Goal: Find specific page/section: Find specific page/section

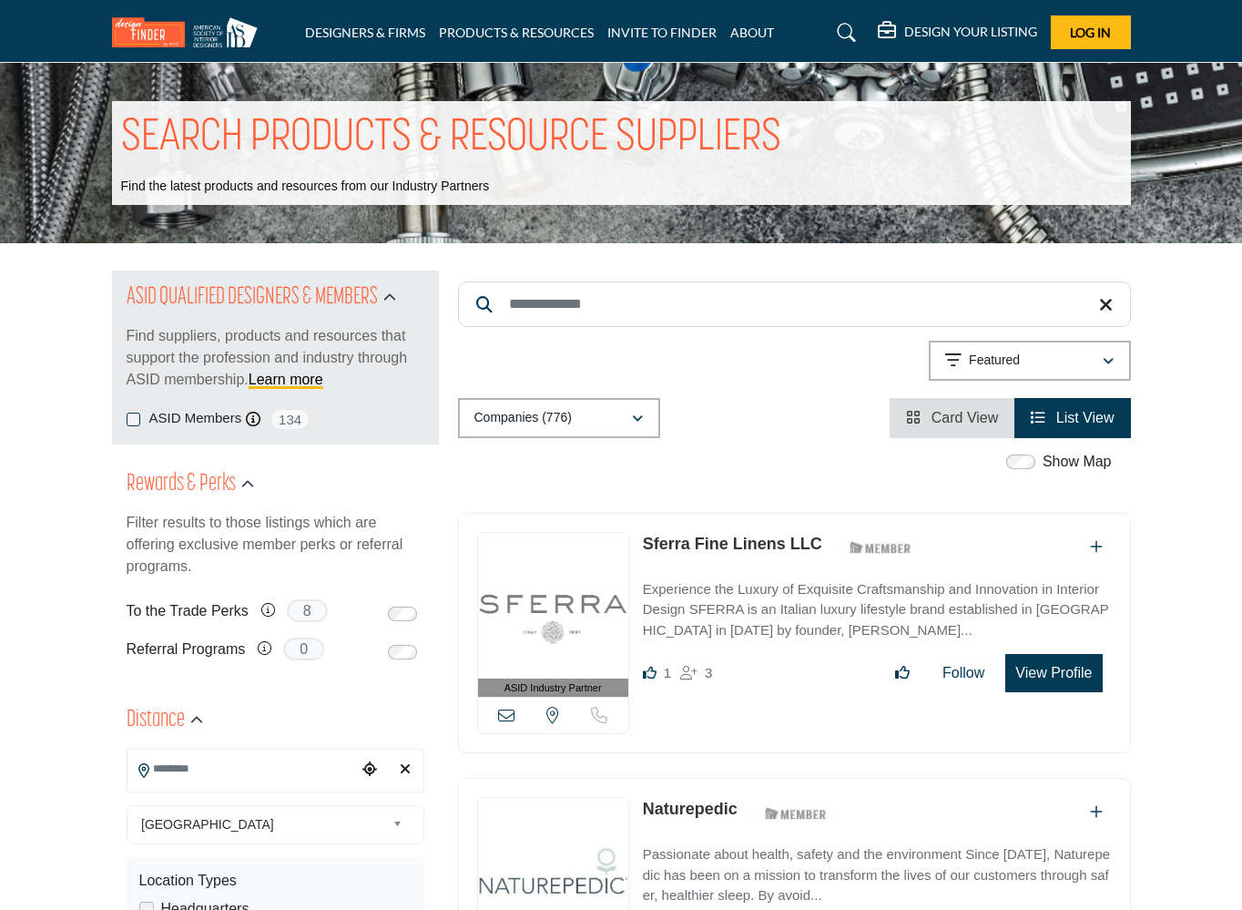
click at [454, 516] on div "ASID Industry Partner ASID Industry Partners provide the interior design commun…" at bounding box center [794, 642] width 692 height 259
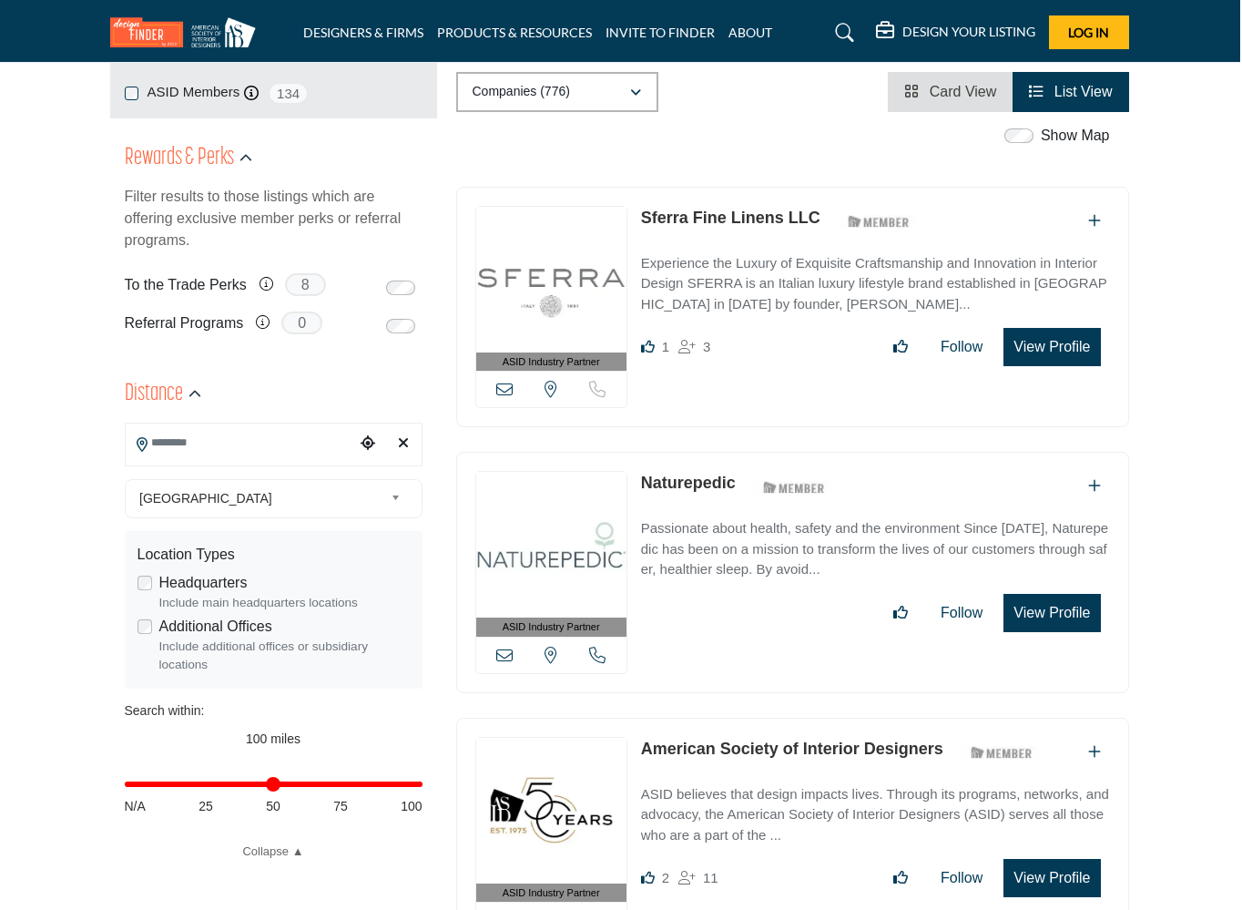
scroll to position [339, 2]
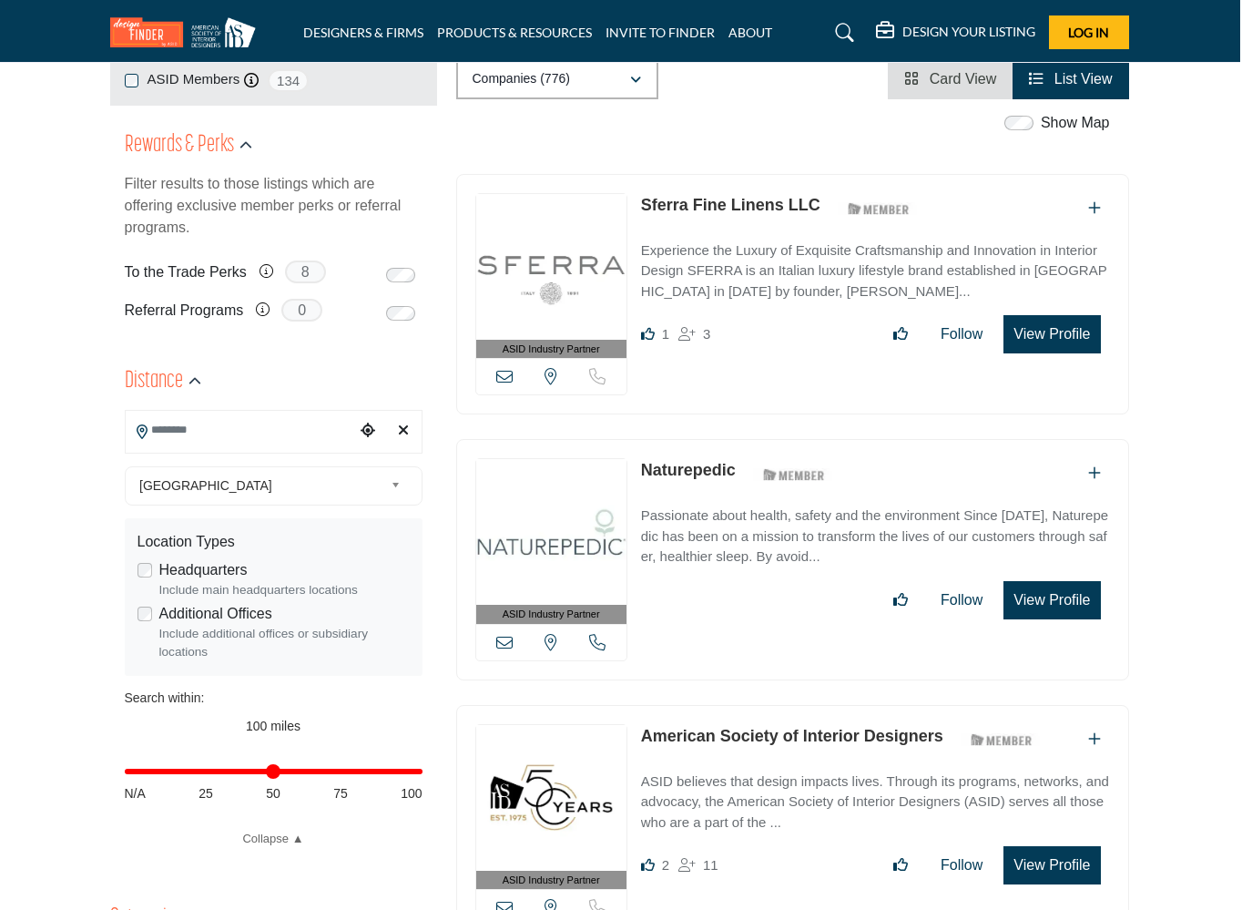
click at [391, 483] on b at bounding box center [399, 485] width 16 height 23
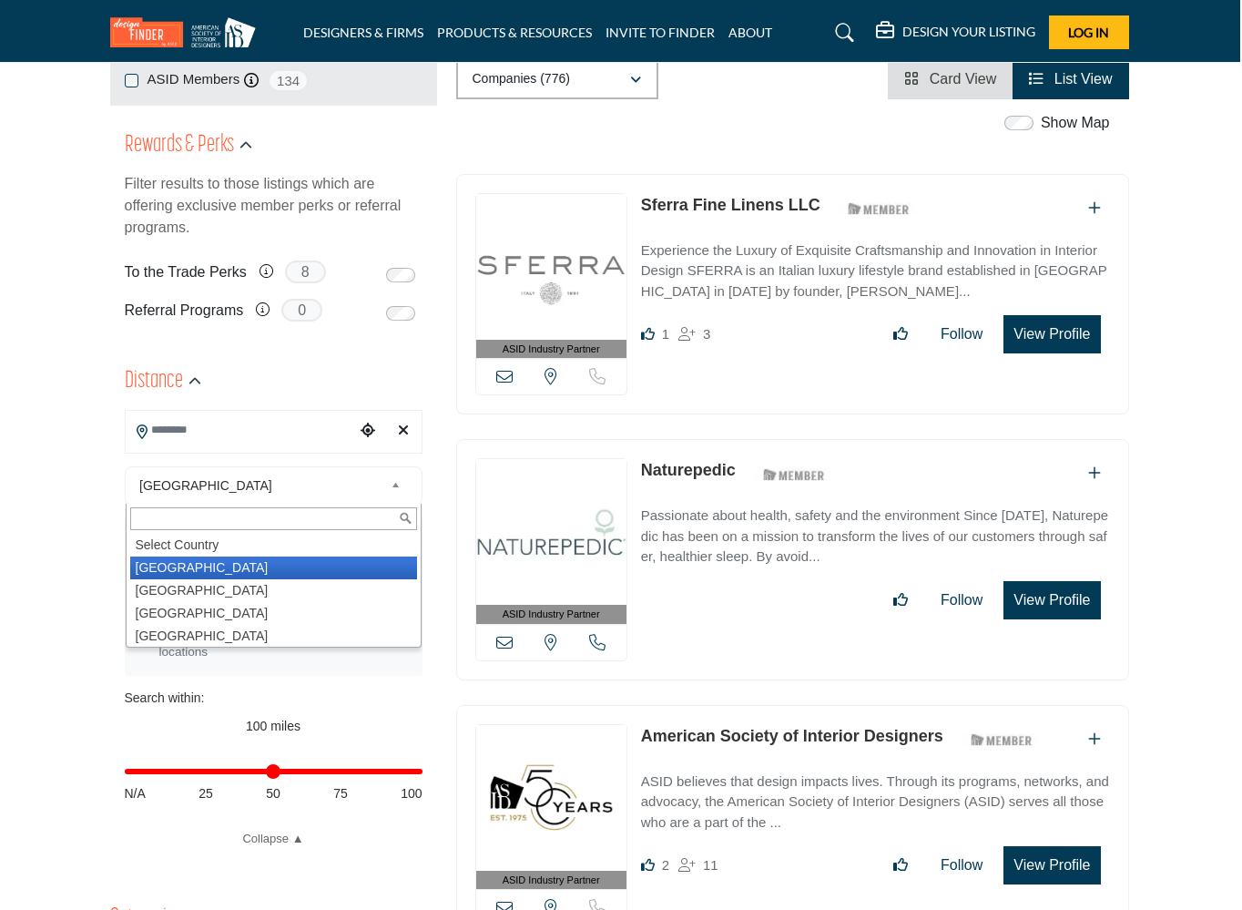
click at [391, 483] on b at bounding box center [399, 485] width 16 height 23
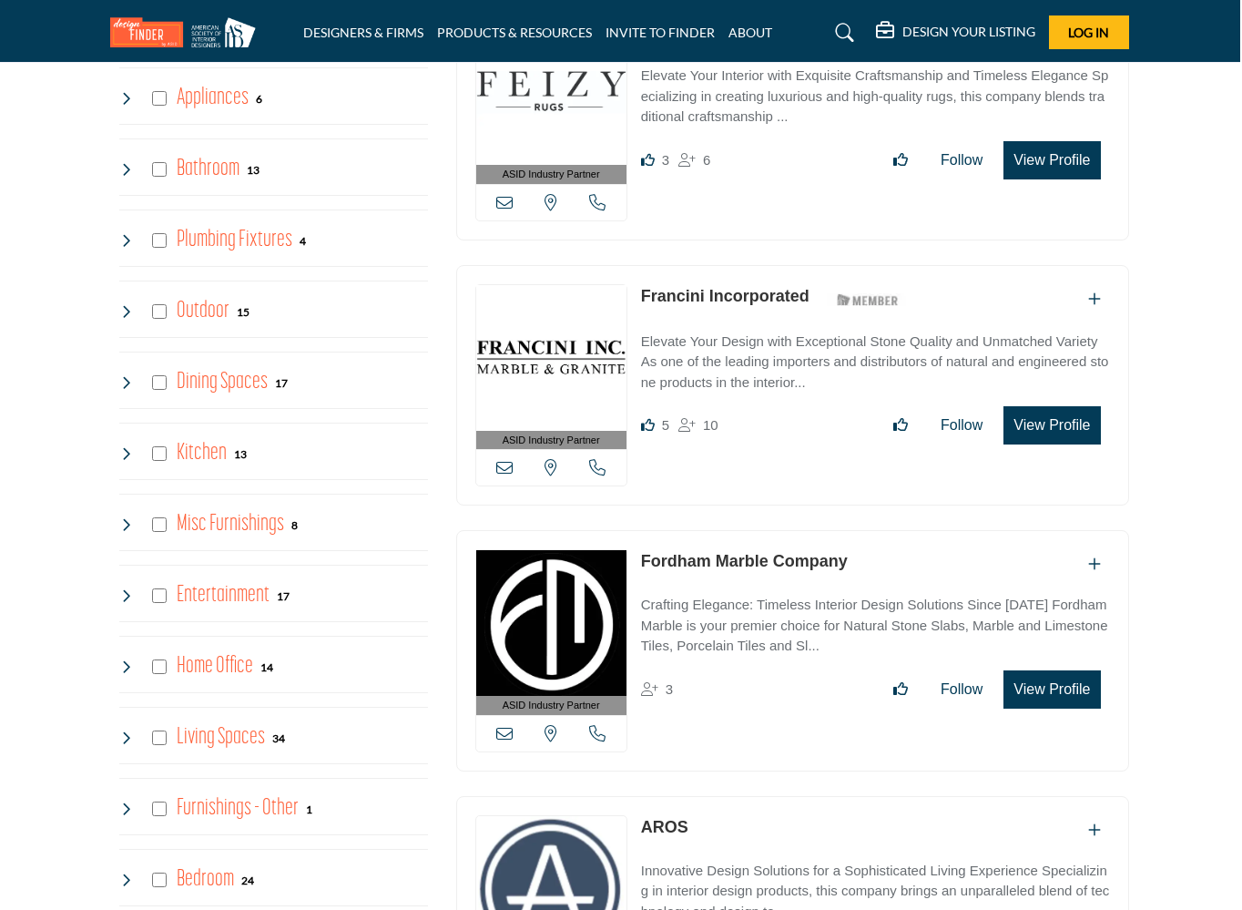
scroll to position [1843, 2]
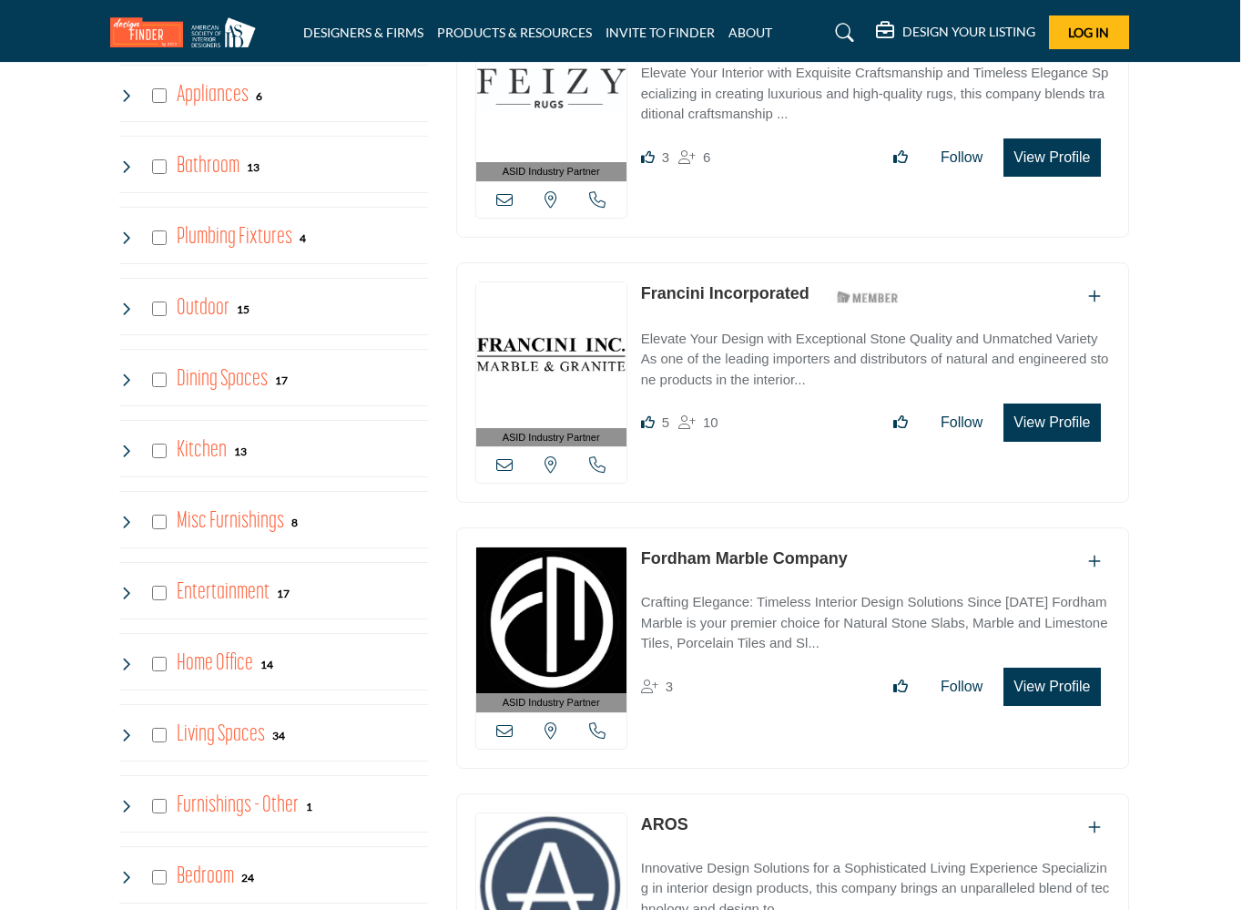
click at [124, 517] on icon at bounding box center [126, 521] width 15 height 15
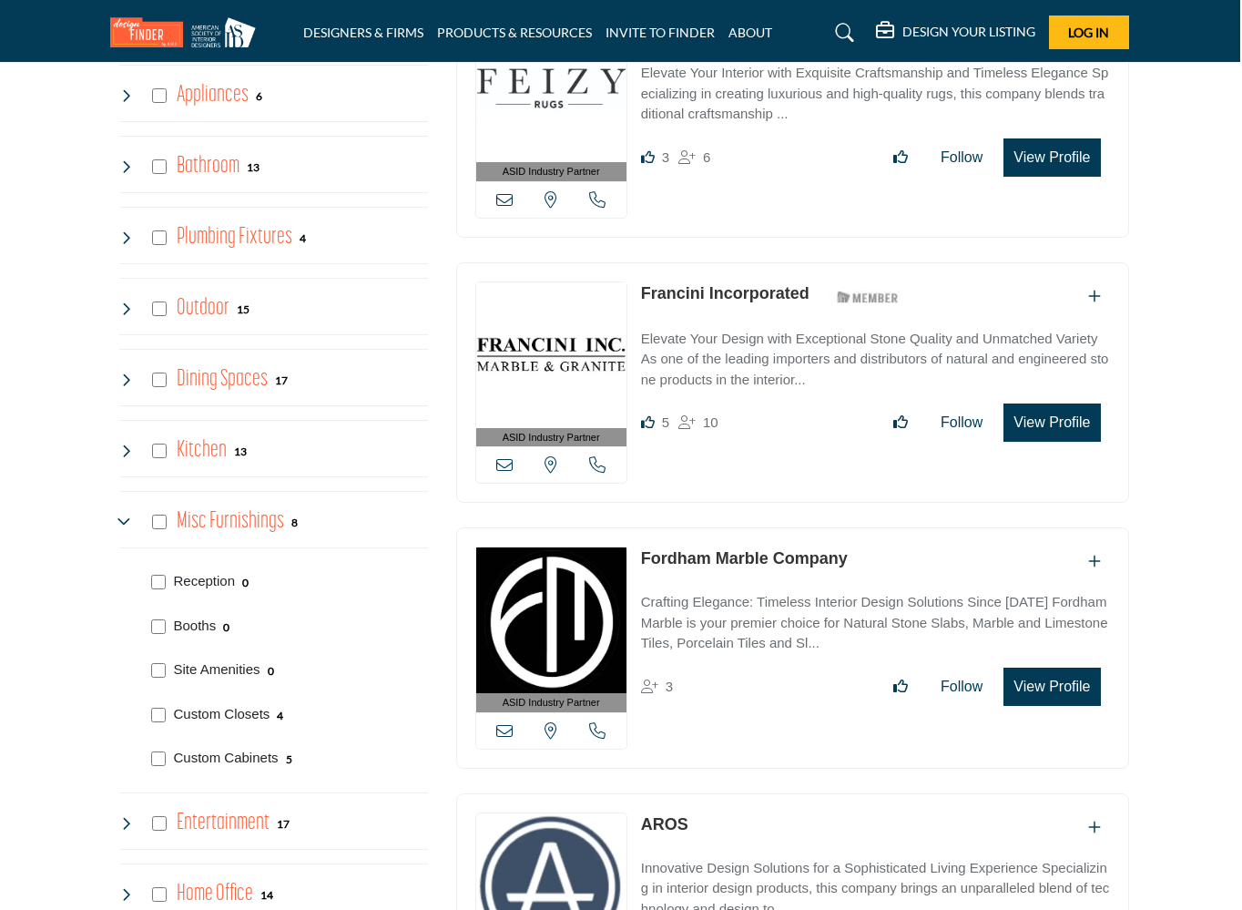
click at [124, 516] on icon at bounding box center [126, 521] width 15 height 15
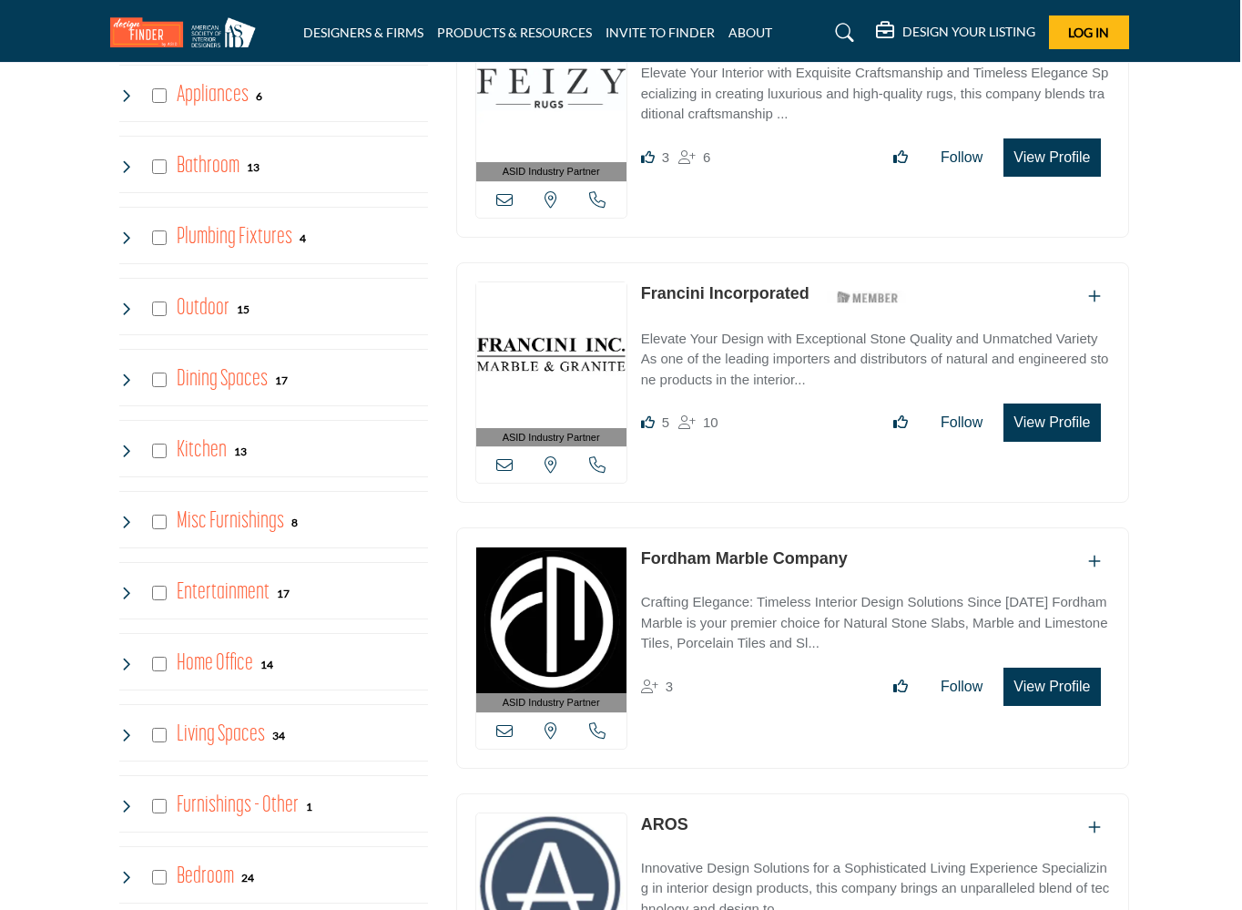
click at [127, 588] on icon at bounding box center [126, 592] width 15 height 15
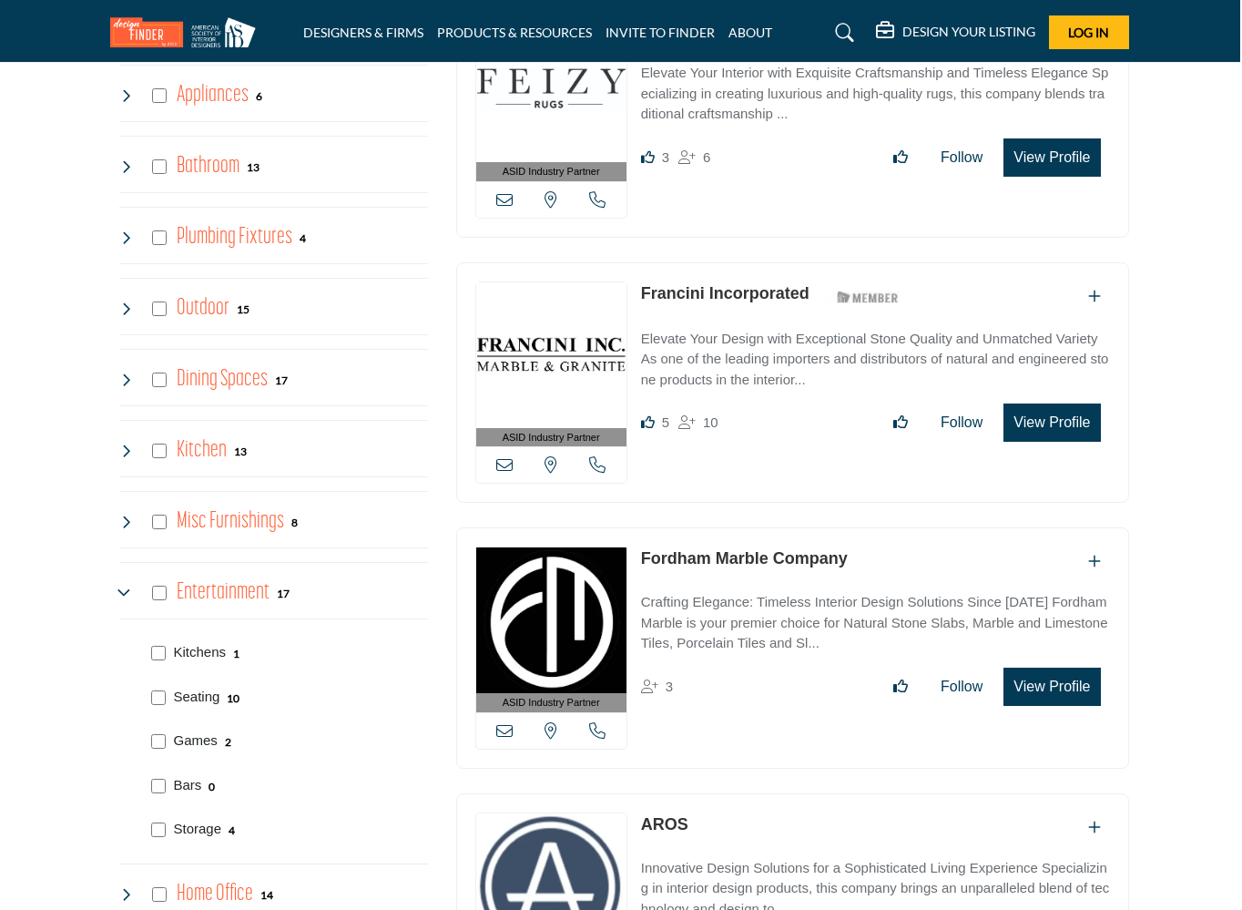
click at [127, 588] on icon at bounding box center [126, 592] width 15 height 15
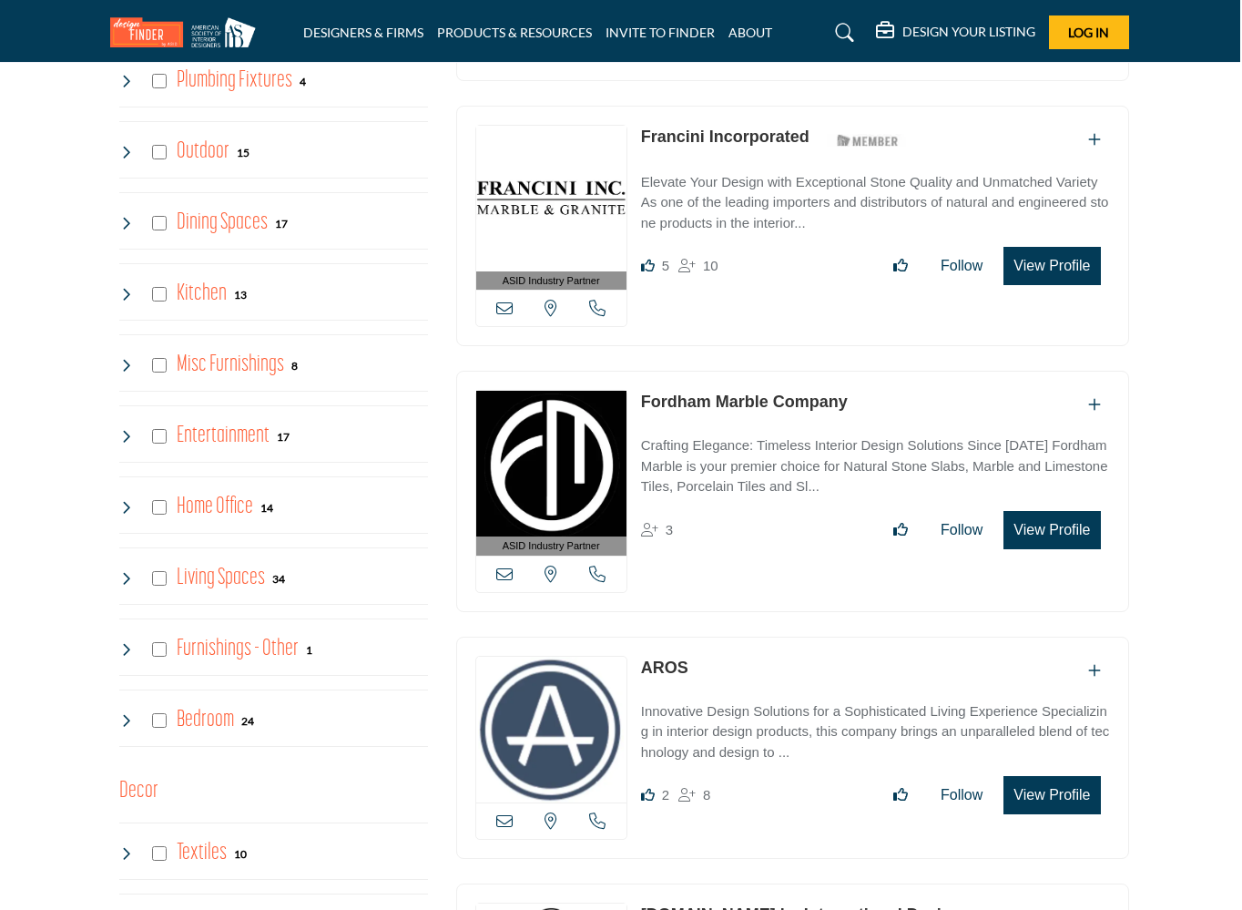
scroll to position [2000, 2]
click at [127, 571] on icon at bounding box center [126, 577] width 15 height 15
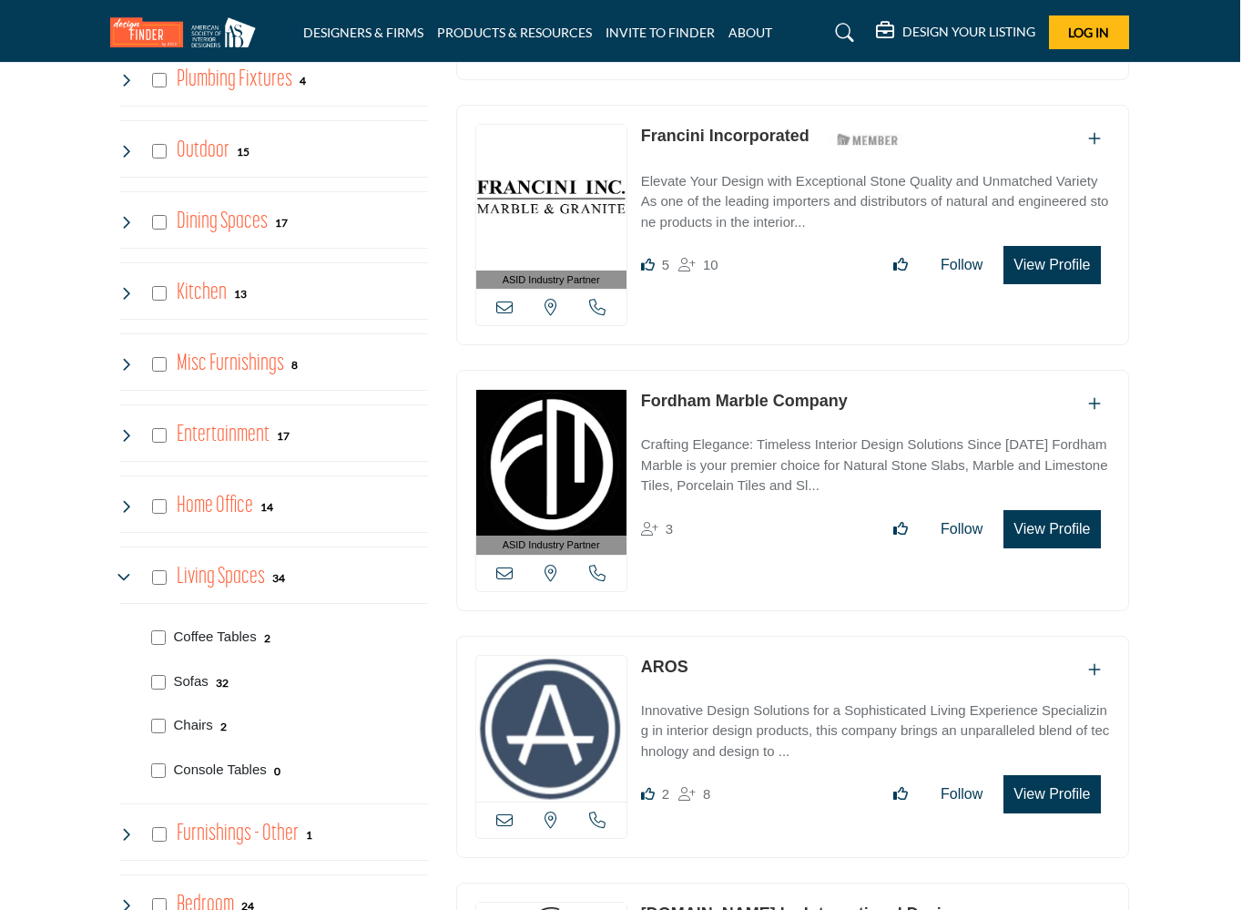
click at [126, 571] on icon at bounding box center [126, 577] width 15 height 15
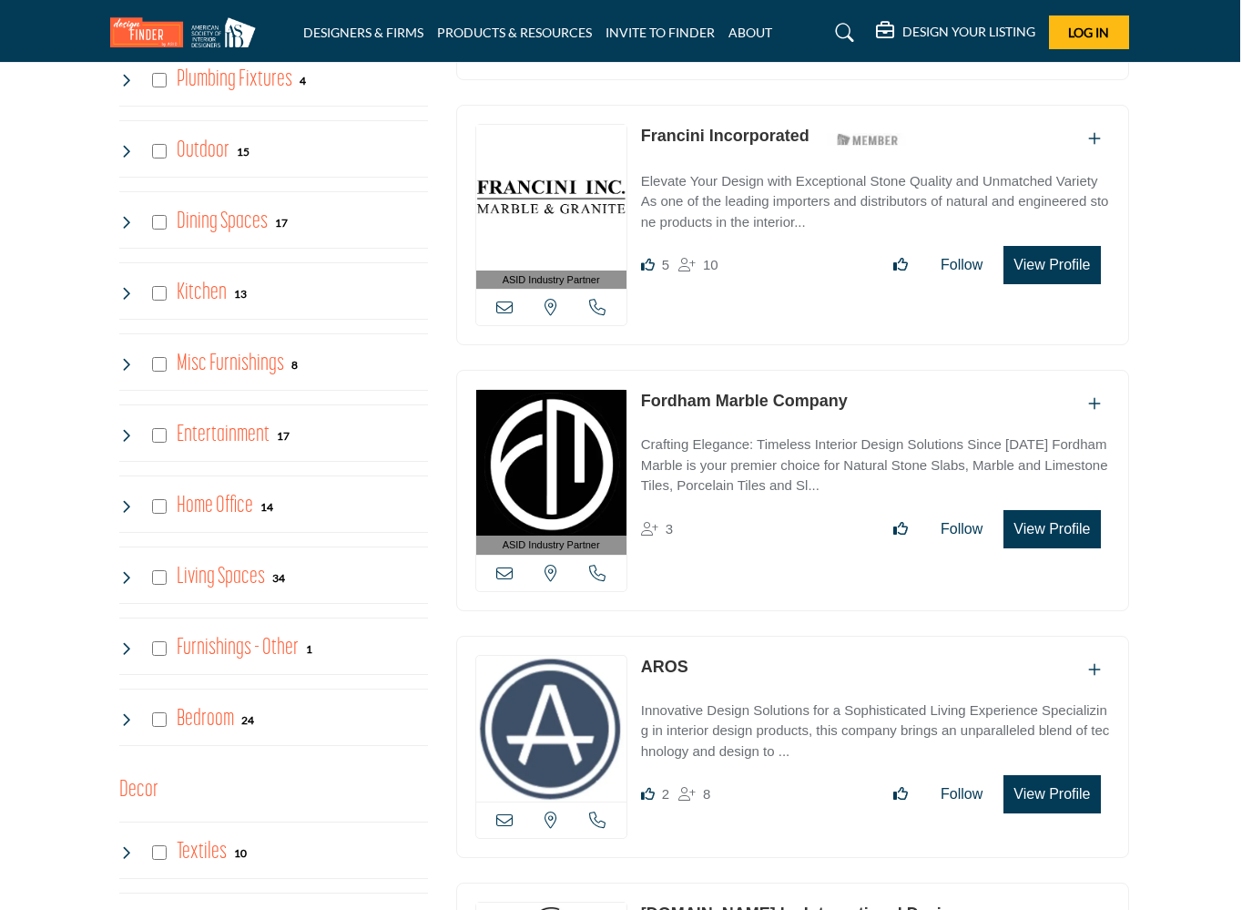
click at [127, 561] on div "Living Spaces 34" at bounding box center [202, 577] width 167 height 33
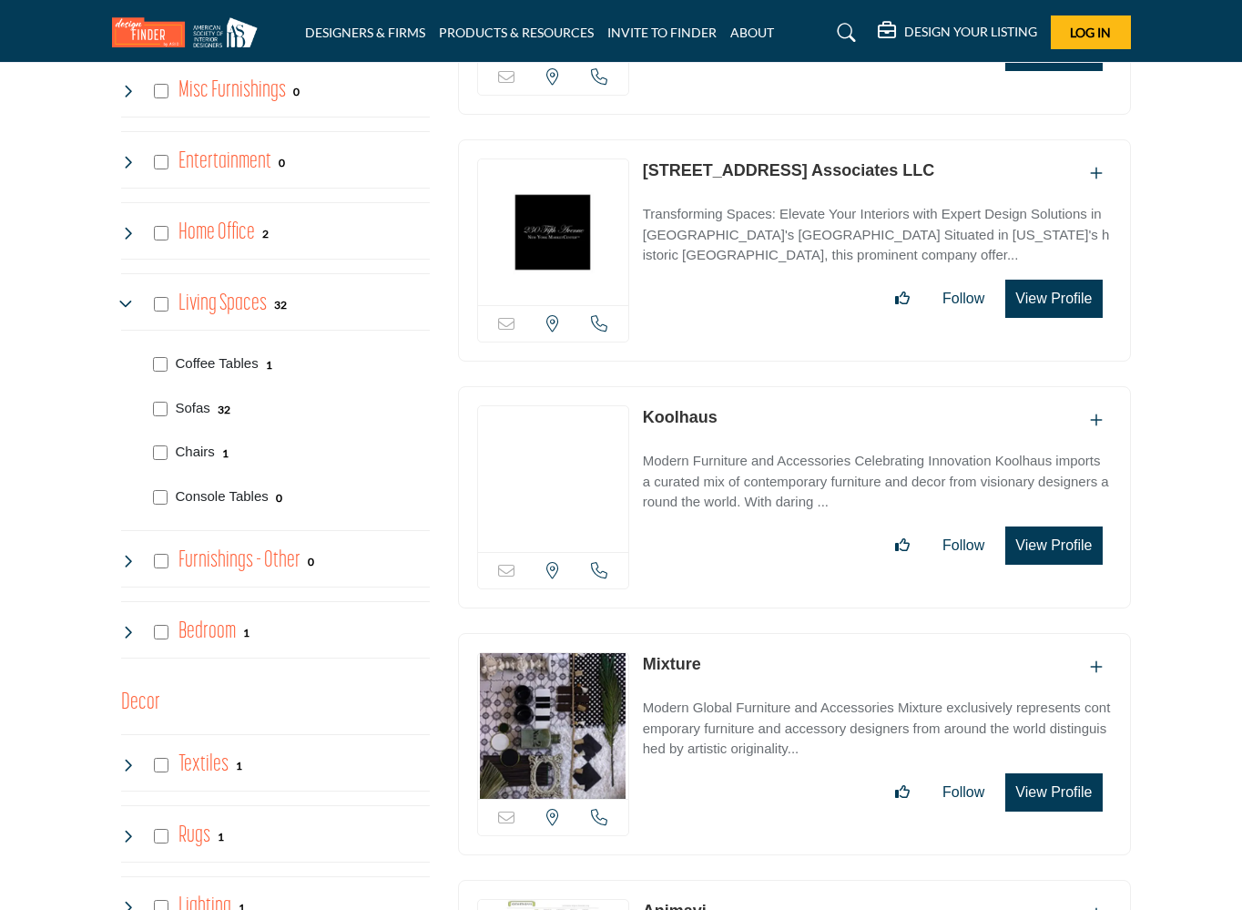
scroll to position [2274, 0]
click at [126, 553] on icon at bounding box center [128, 560] width 15 height 15
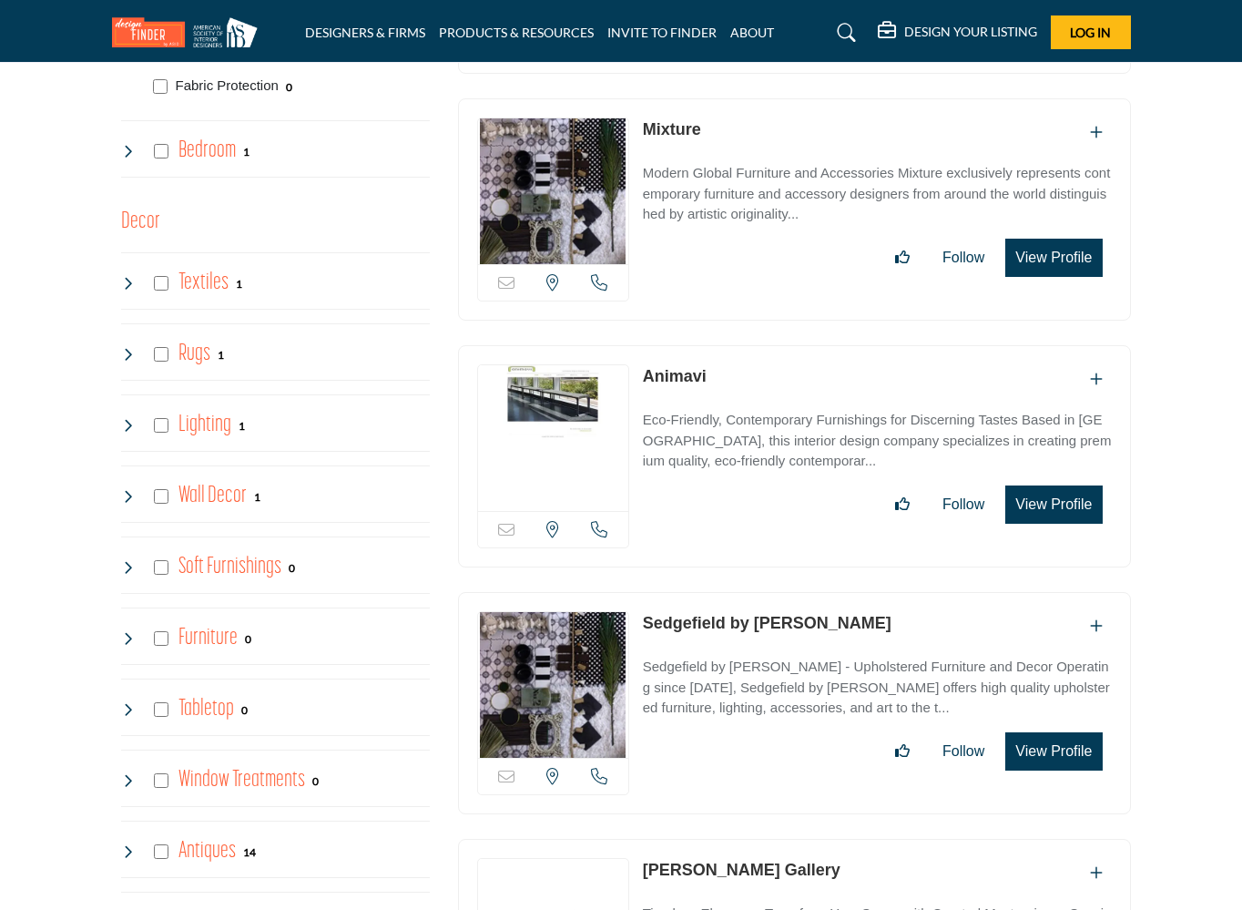
scroll to position [2833, 0]
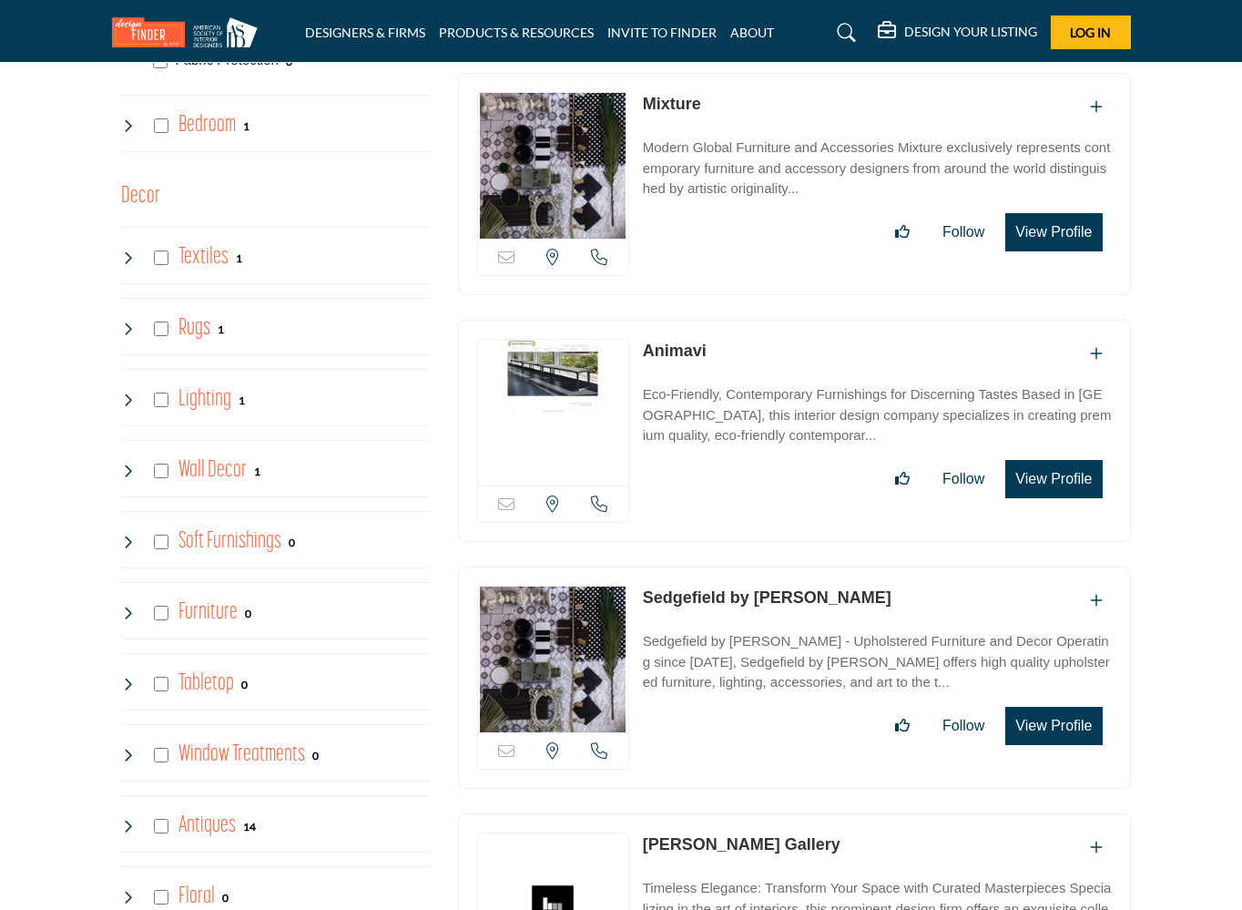
click at [125, 609] on icon at bounding box center [128, 612] width 15 height 15
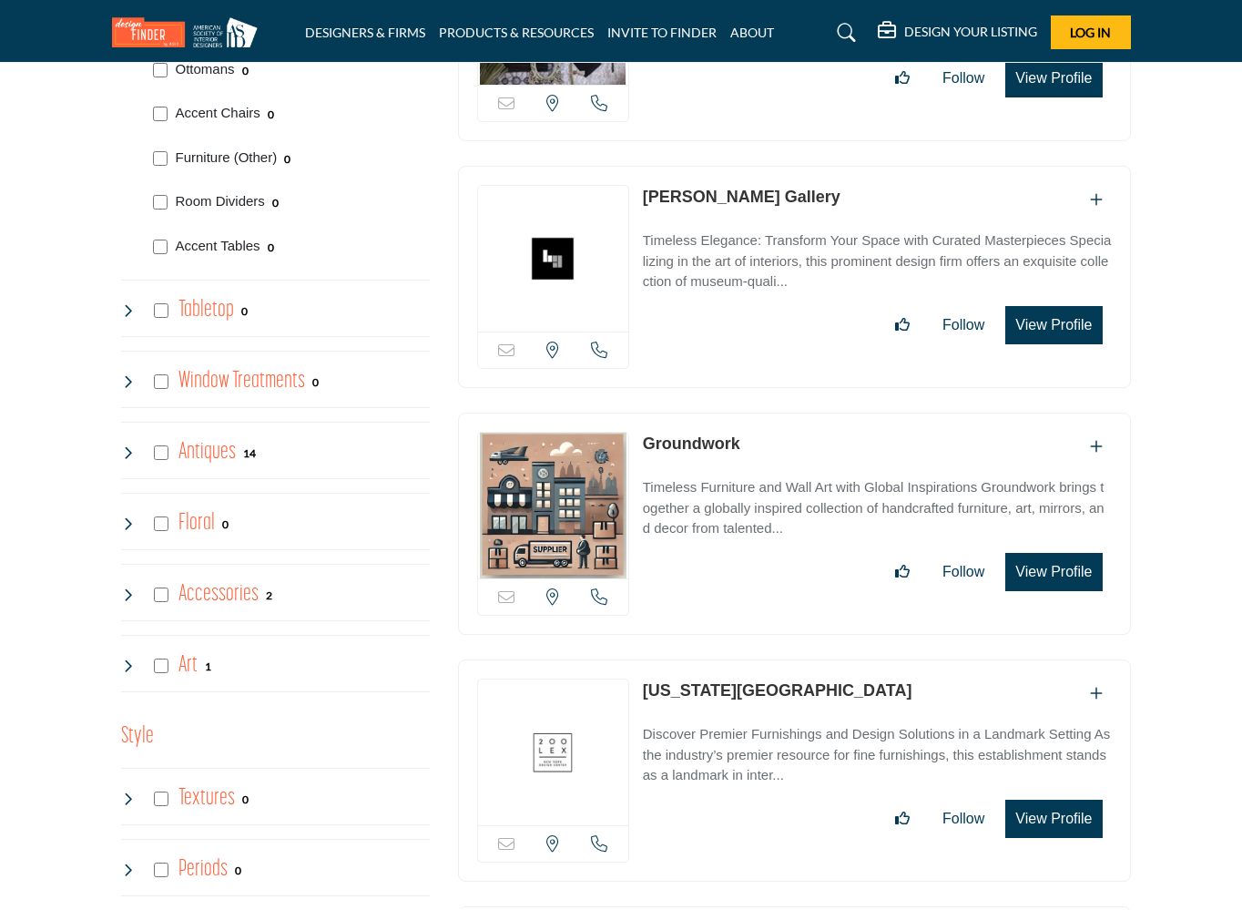
scroll to position [3536, 0]
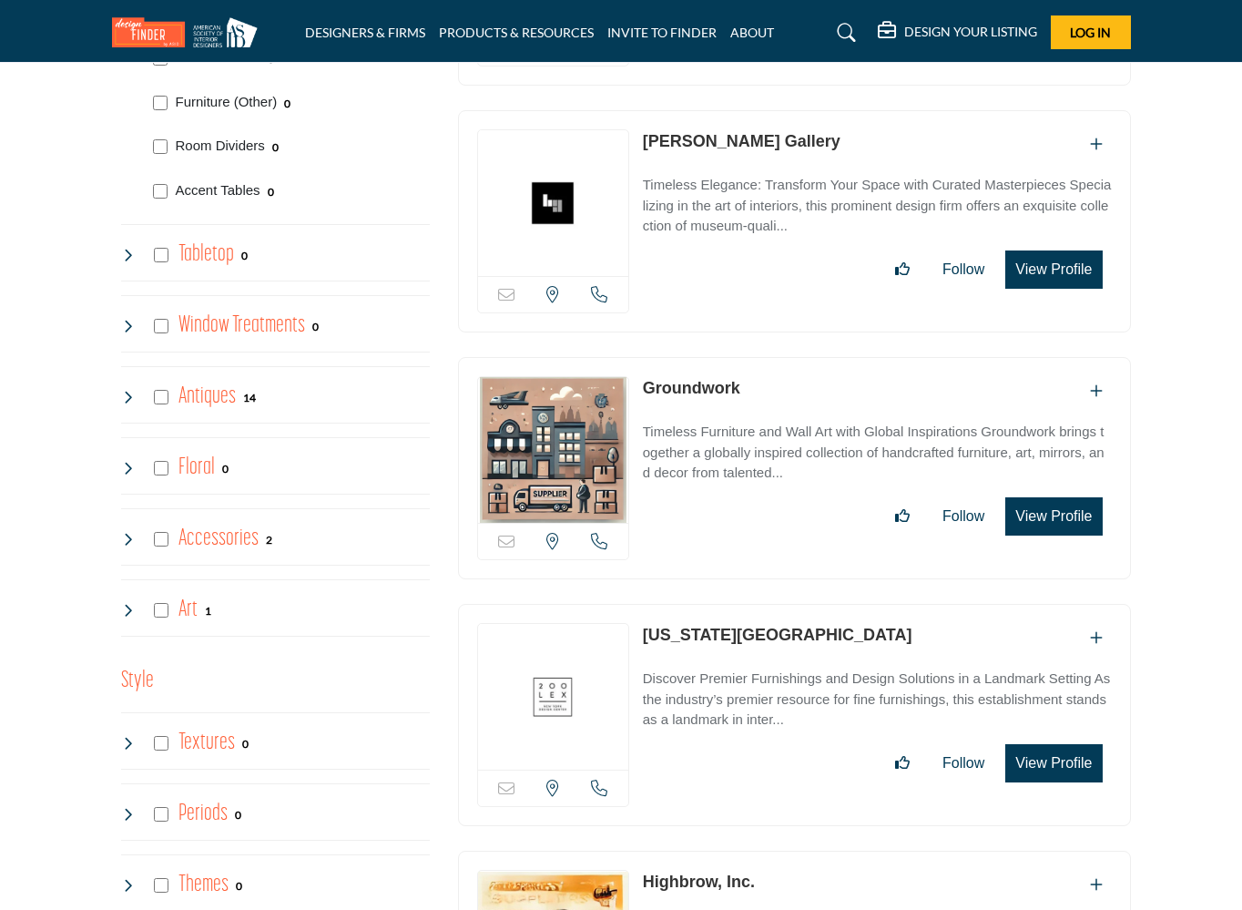
click at [129, 603] on icon at bounding box center [128, 610] width 15 height 15
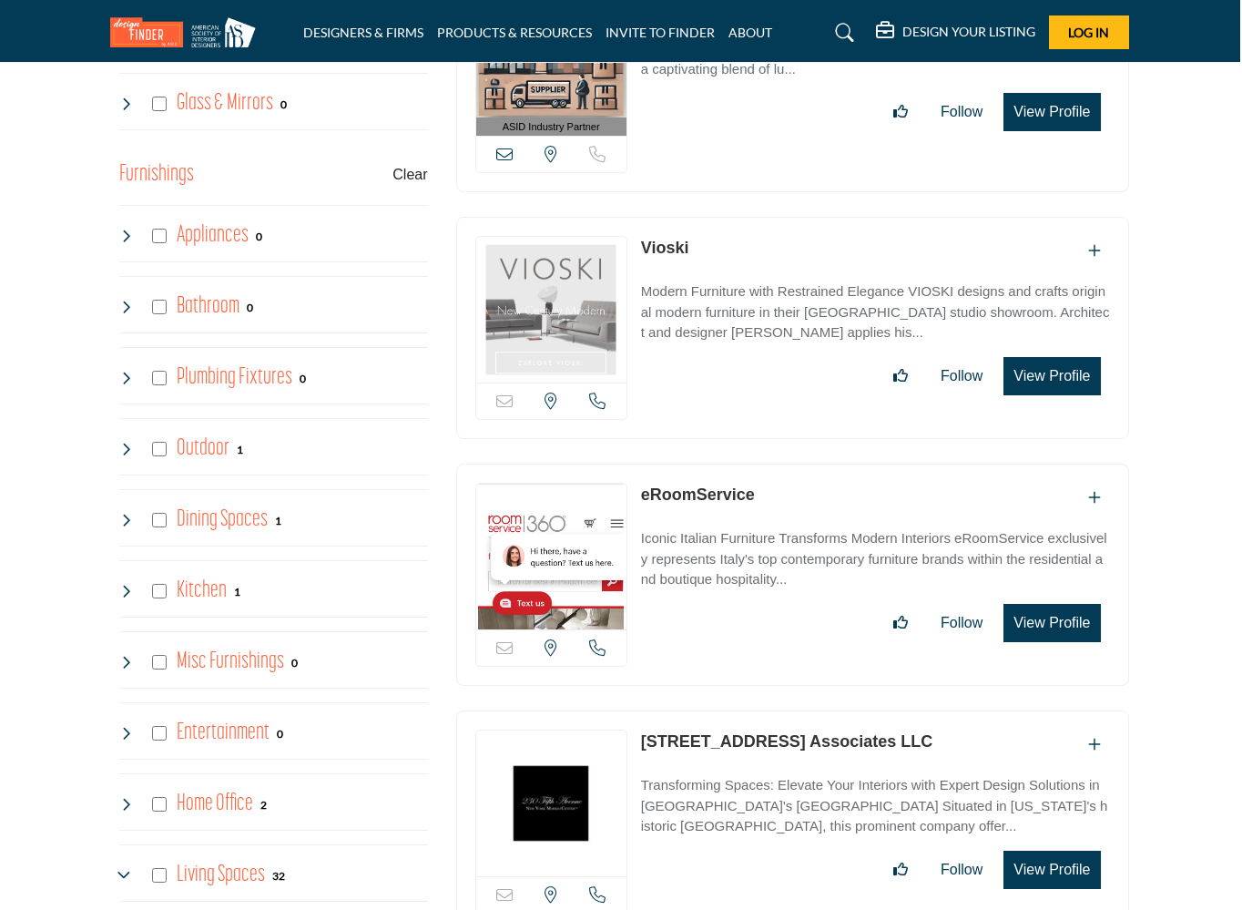
scroll to position [1704, 2]
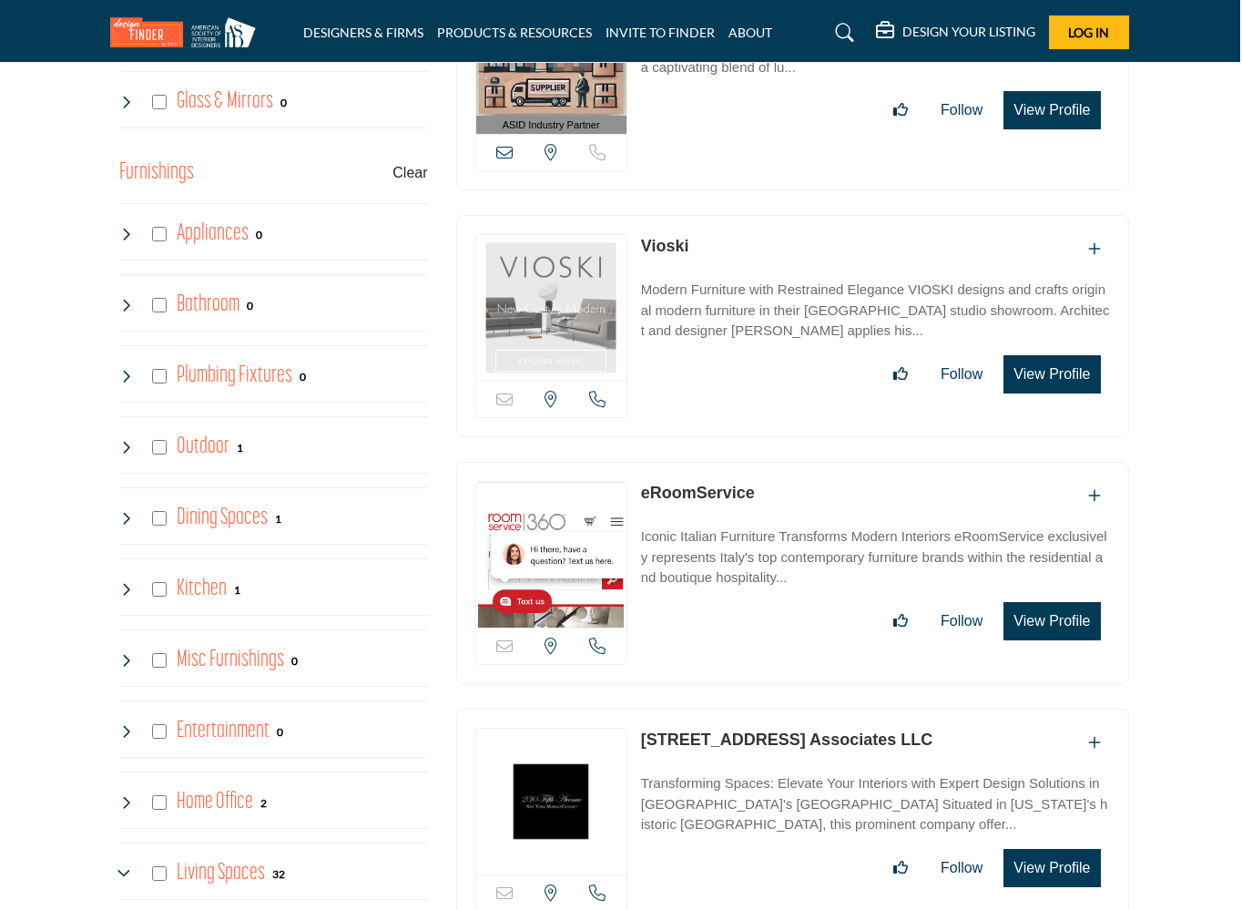
click at [128, 443] on icon at bounding box center [126, 447] width 15 height 15
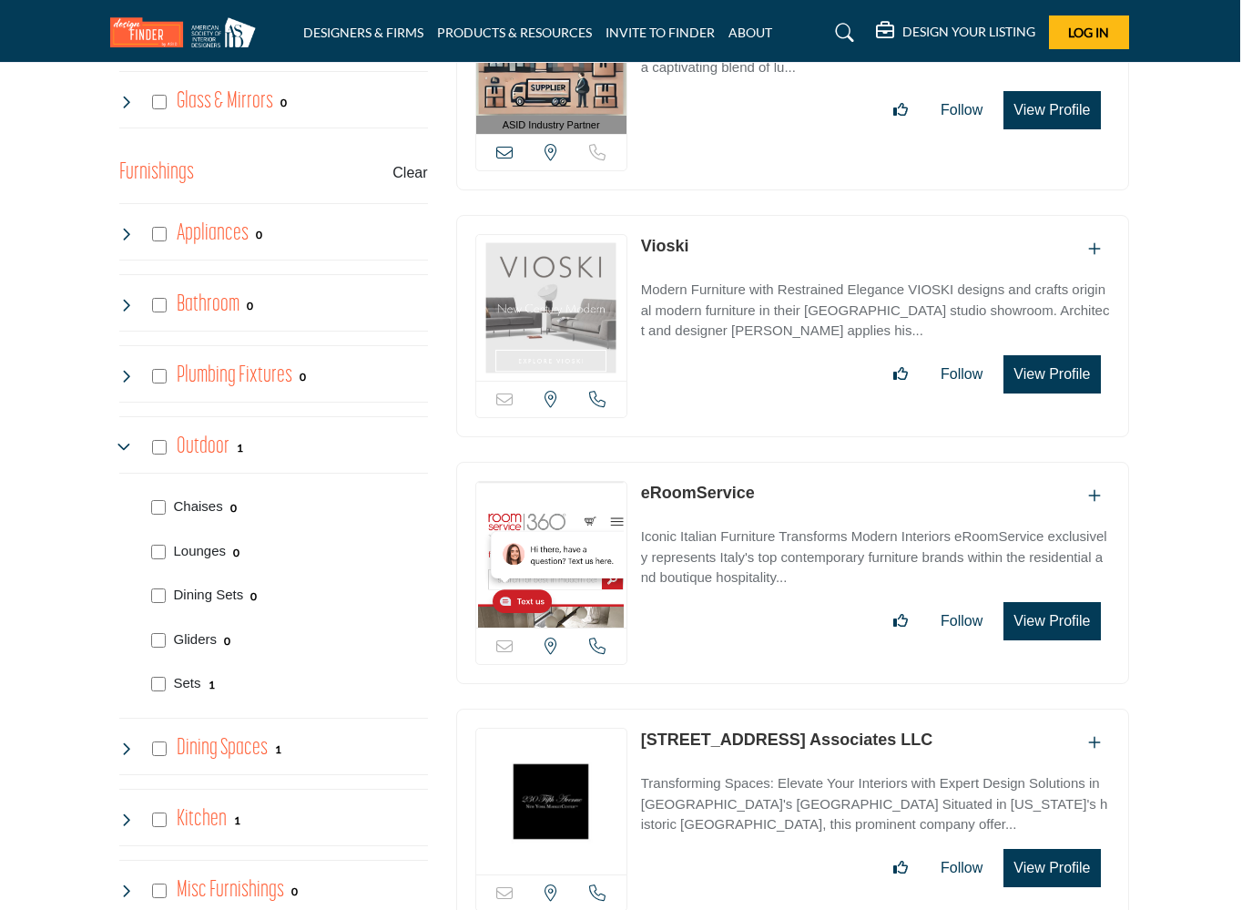
click at [128, 443] on icon at bounding box center [126, 447] width 15 height 15
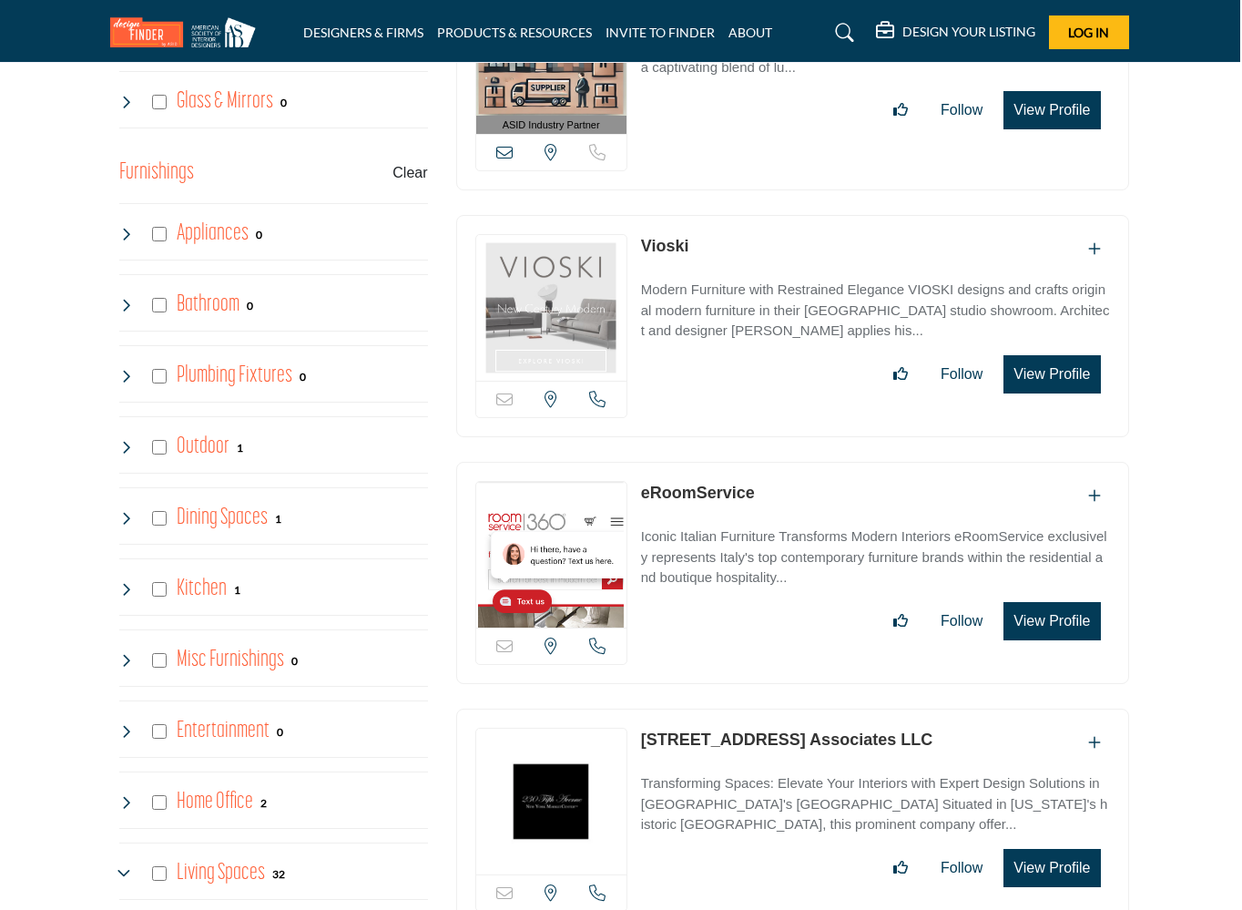
click at [123, 517] on icon at bounding box center [126, 518] width 15 height 15
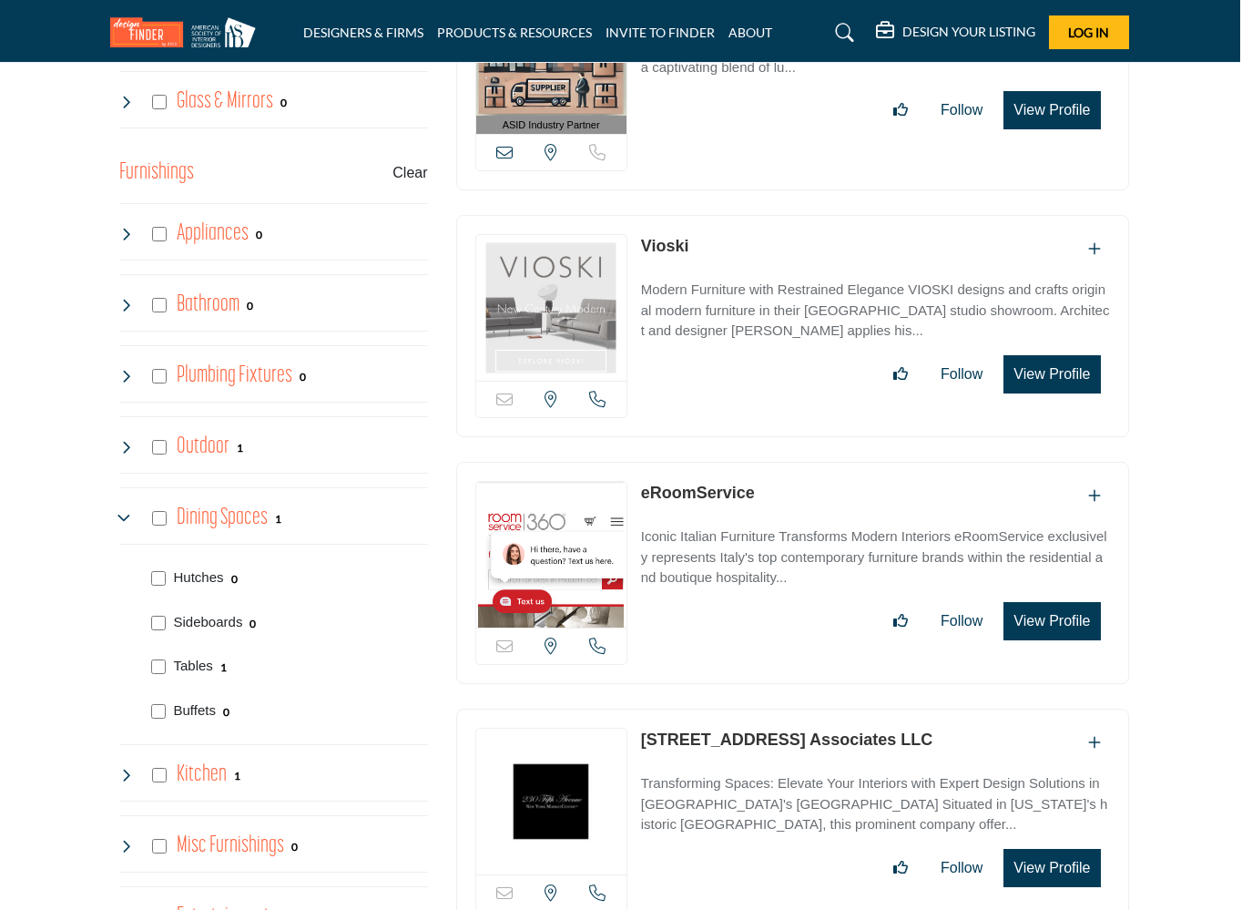
click at [123, 517] on icon at bounding box center [126, 518] width 15 height 15
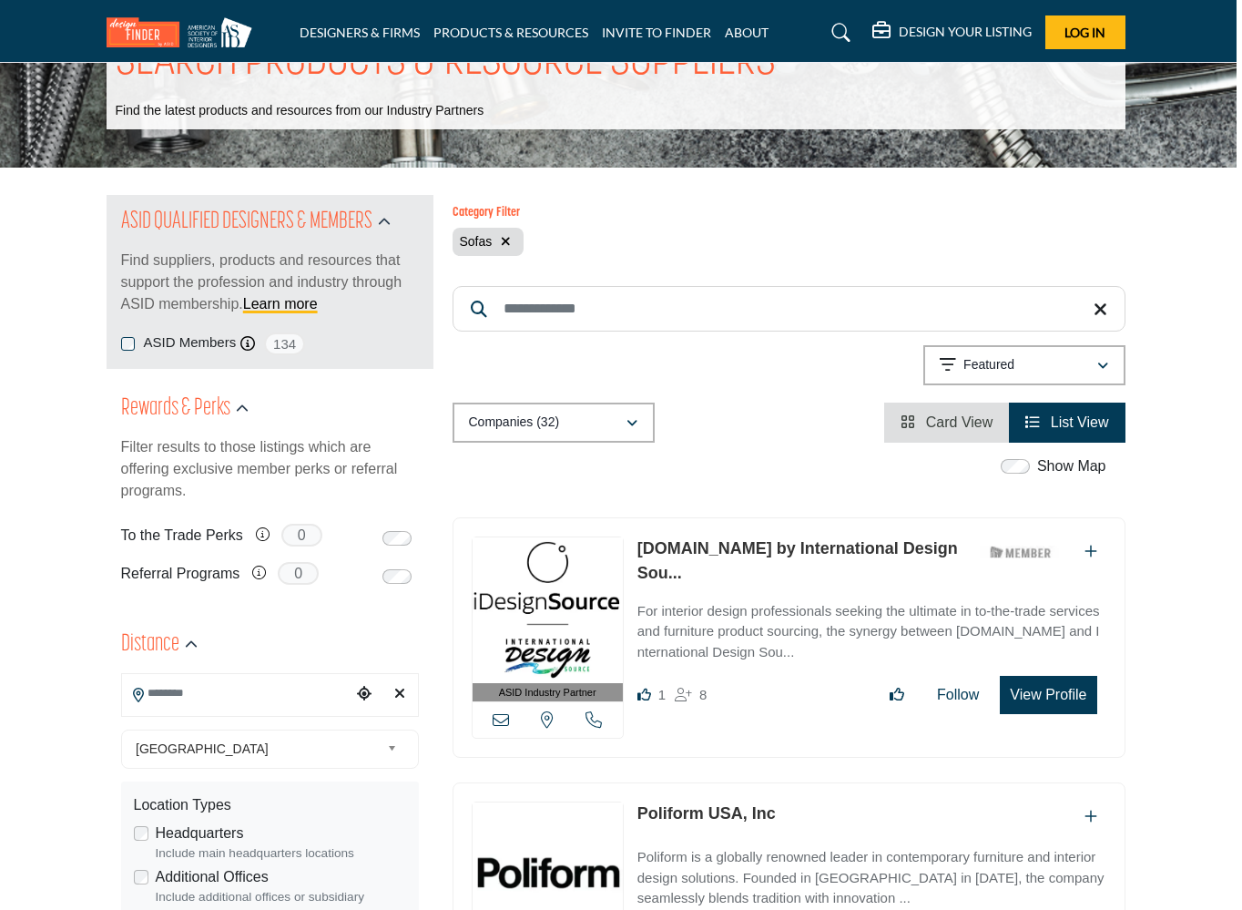
scroll to position [119, 5]
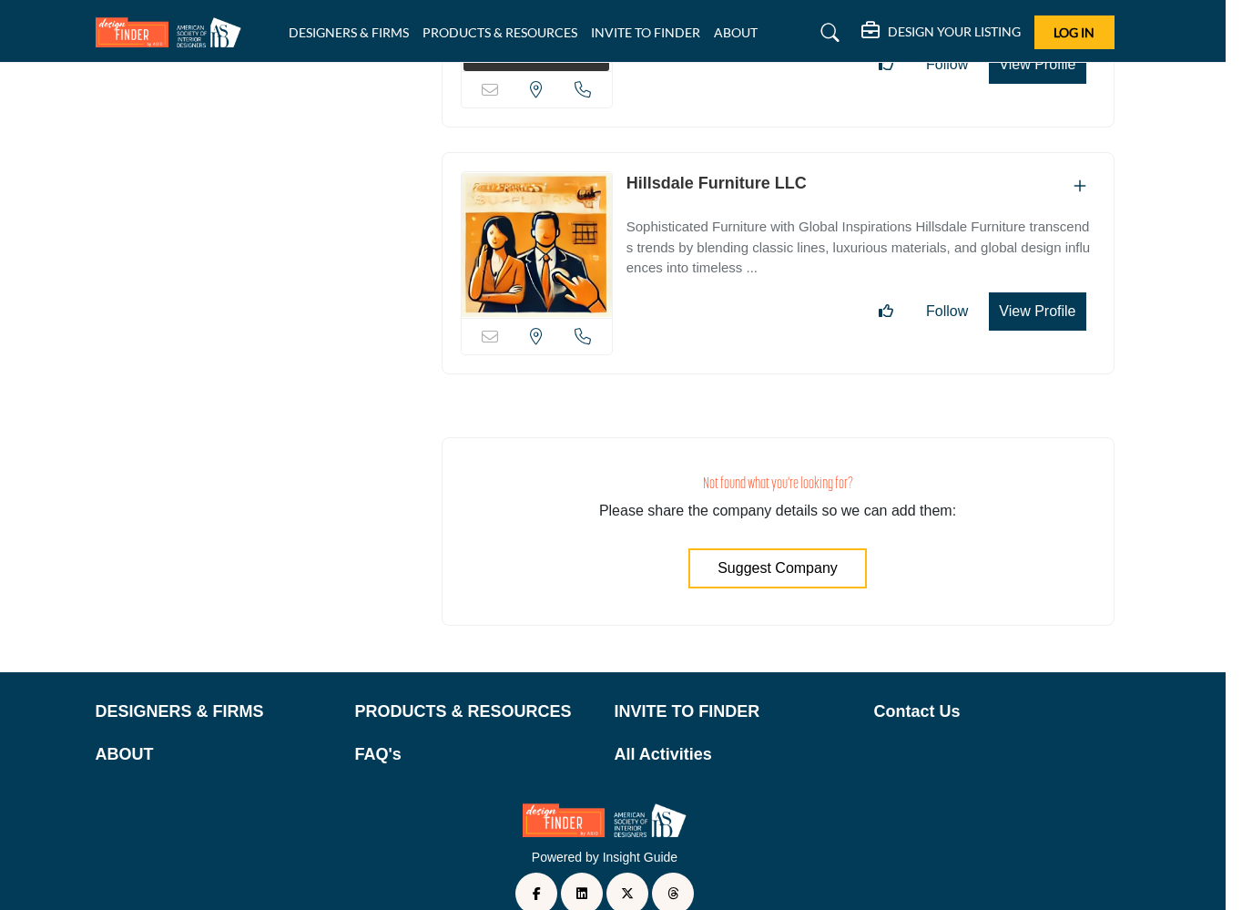
scroll to position [8194, 16]
